Goal: Information Seeking & Learning: Check status

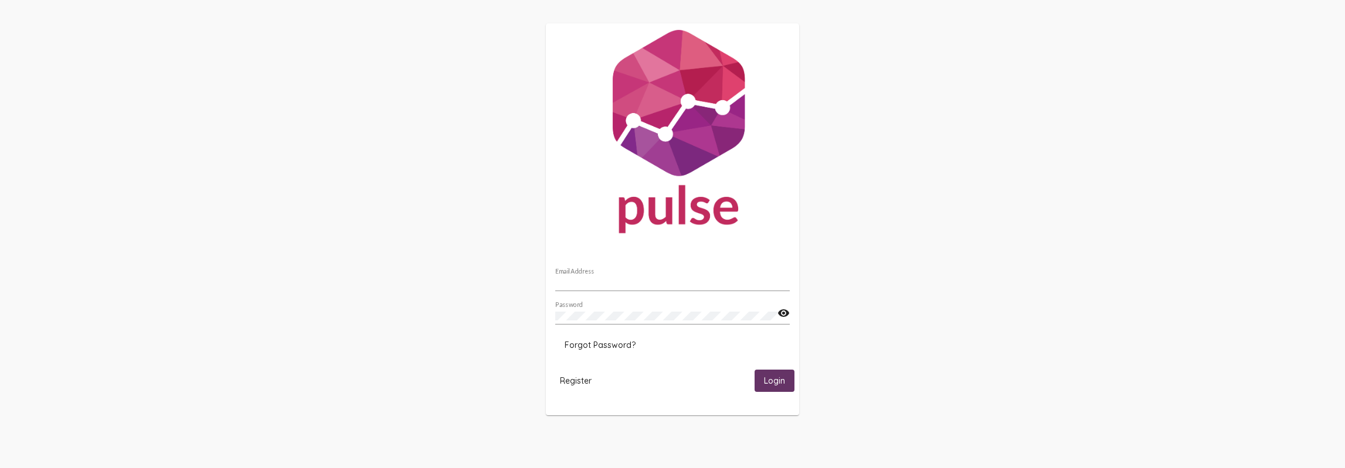
type input "Bstanton@cassaz.org"
click at [767, 377] on span "Login" at bounding box center [774, 381] width 21 height 11
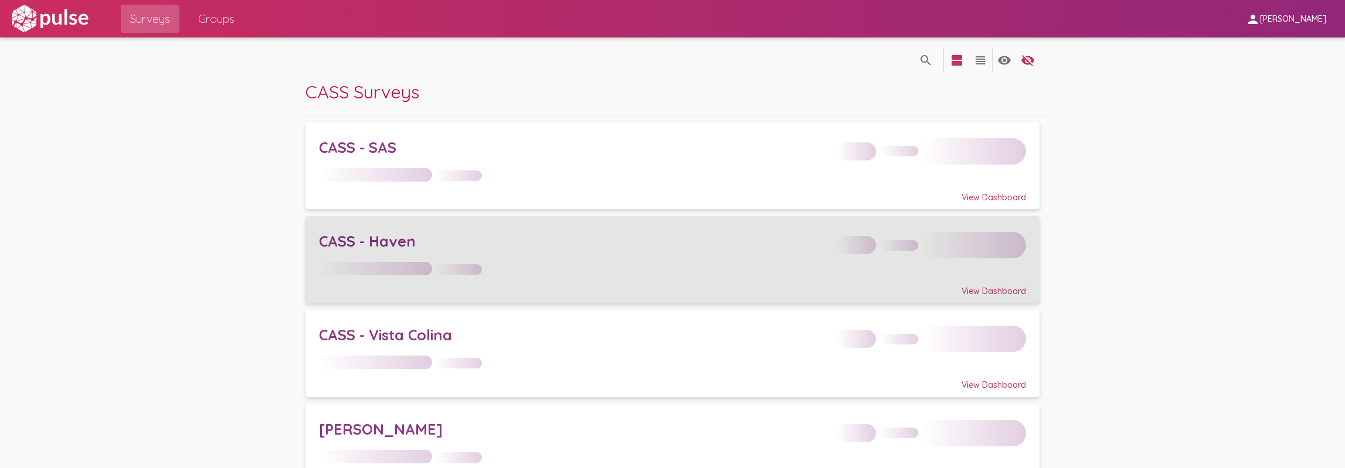
click at [394, 241] on div "CASS - Haven" at bounding box center [574, 241] width 511 height 18
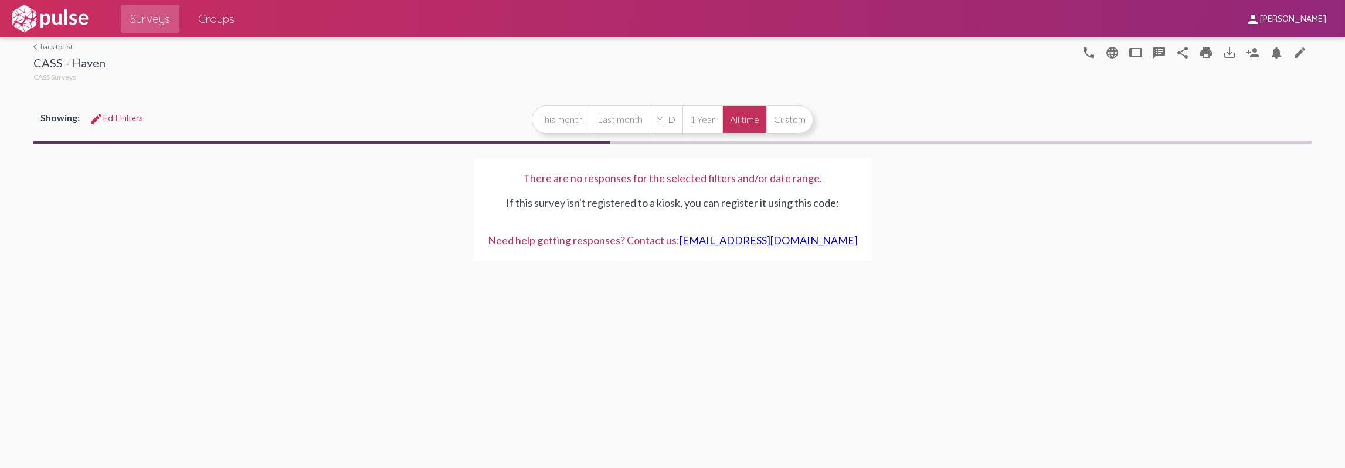
click at [58, 42] on link "arrow_back_ios back to list" at bounding box center [69, 46] width 72 height 9
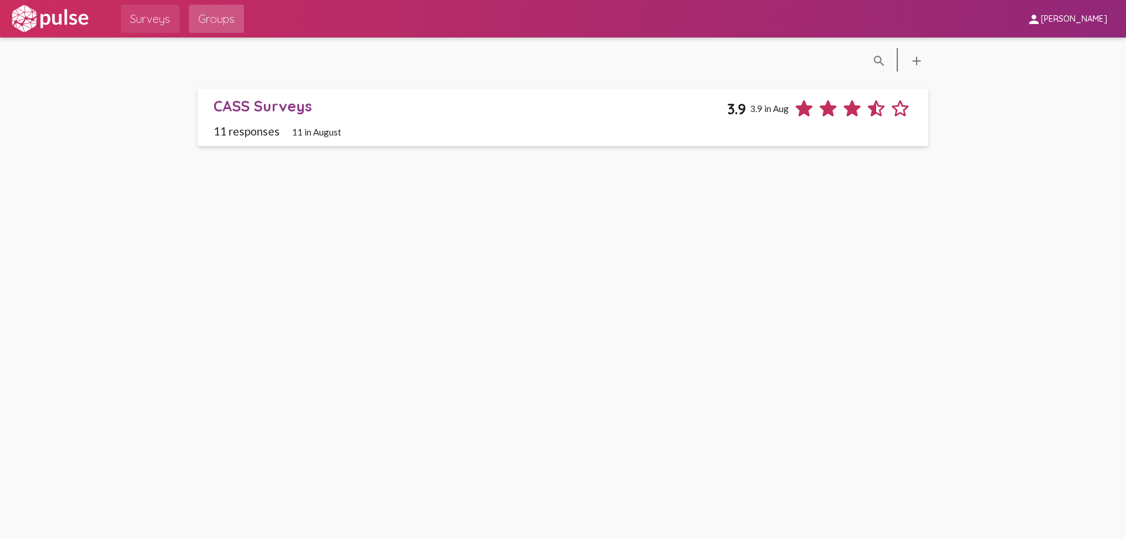
click at [165, 21] on span "Surveys" at bounding box center [150, 18] width 40 height 21
